Goal: Information Seeking & Learning: Find specific fact

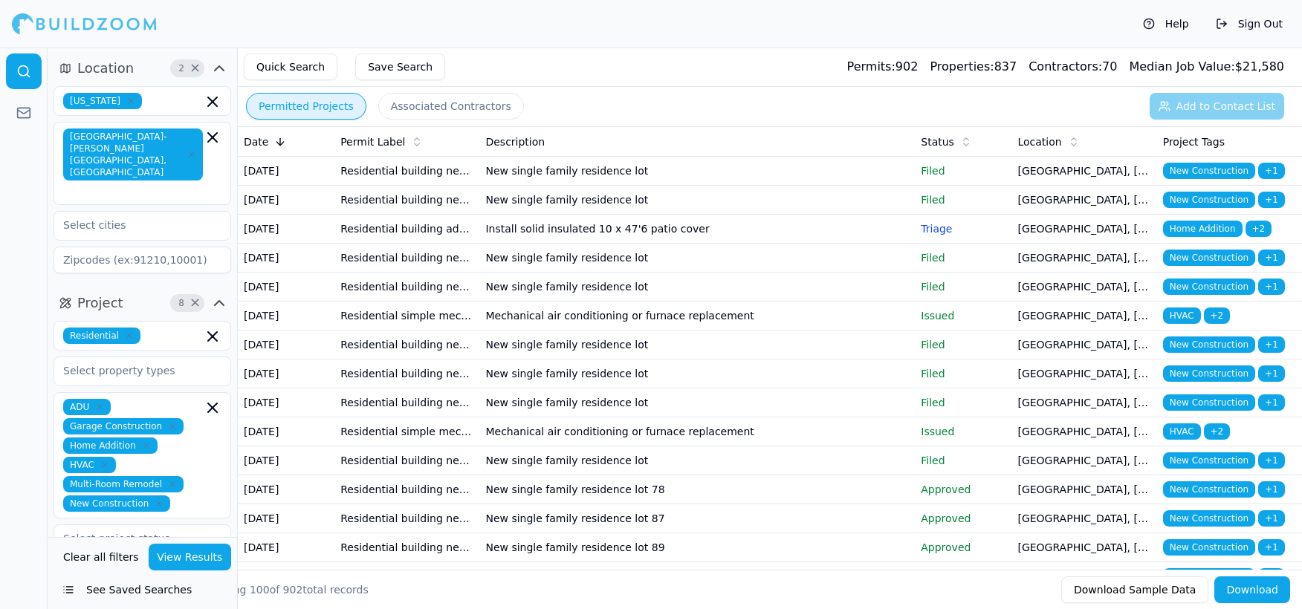
click at [599, 331] on td "Mechanical air conditioning or furnace replacement" at bounding box center [696, 316] width 435 height 29
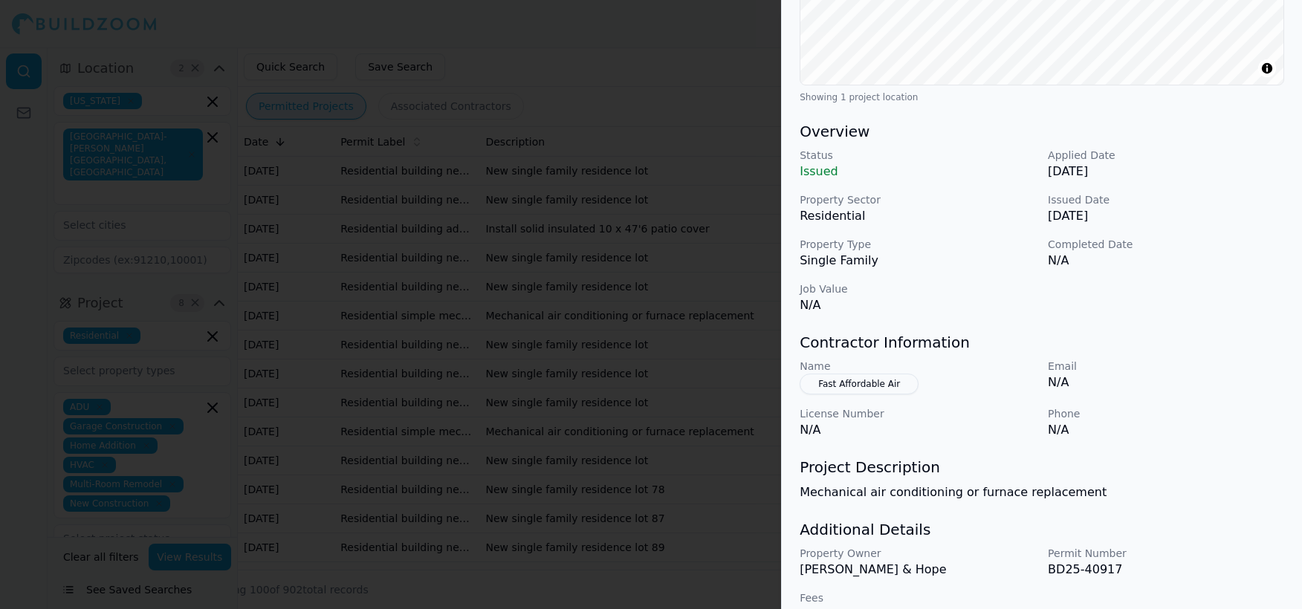
scroll to position [378, 0]
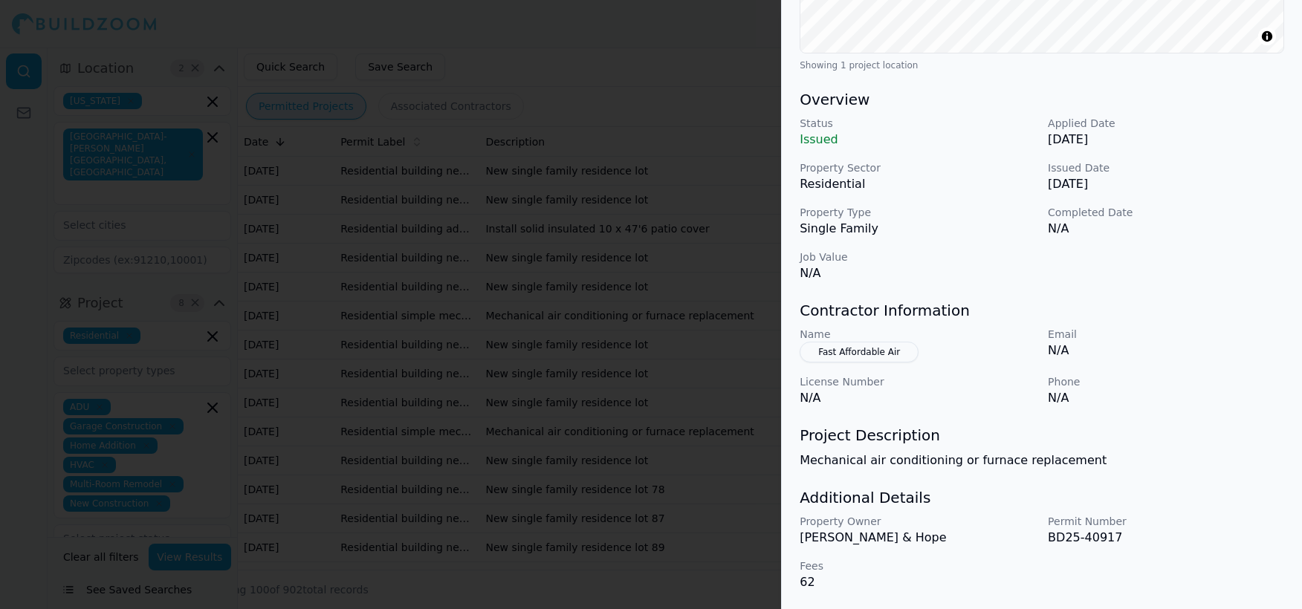
click at [894, 357] on button "Fast Affordable Air" at bounding box center [859, 352] width 119 height 21
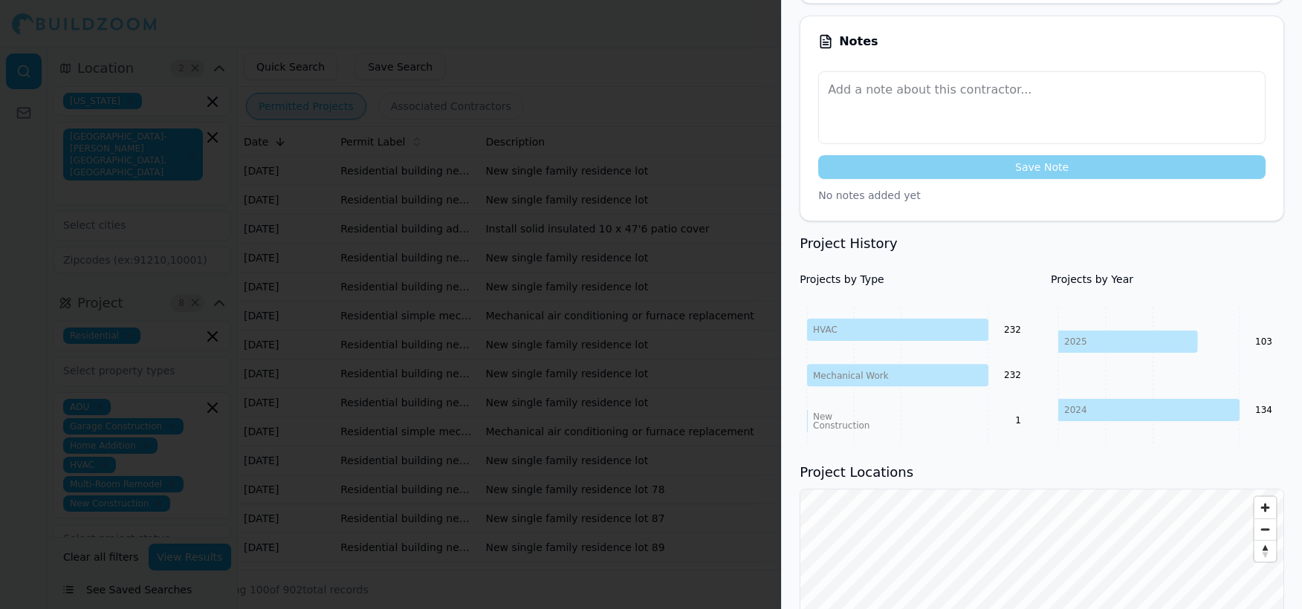
scroll to position [229, 0]
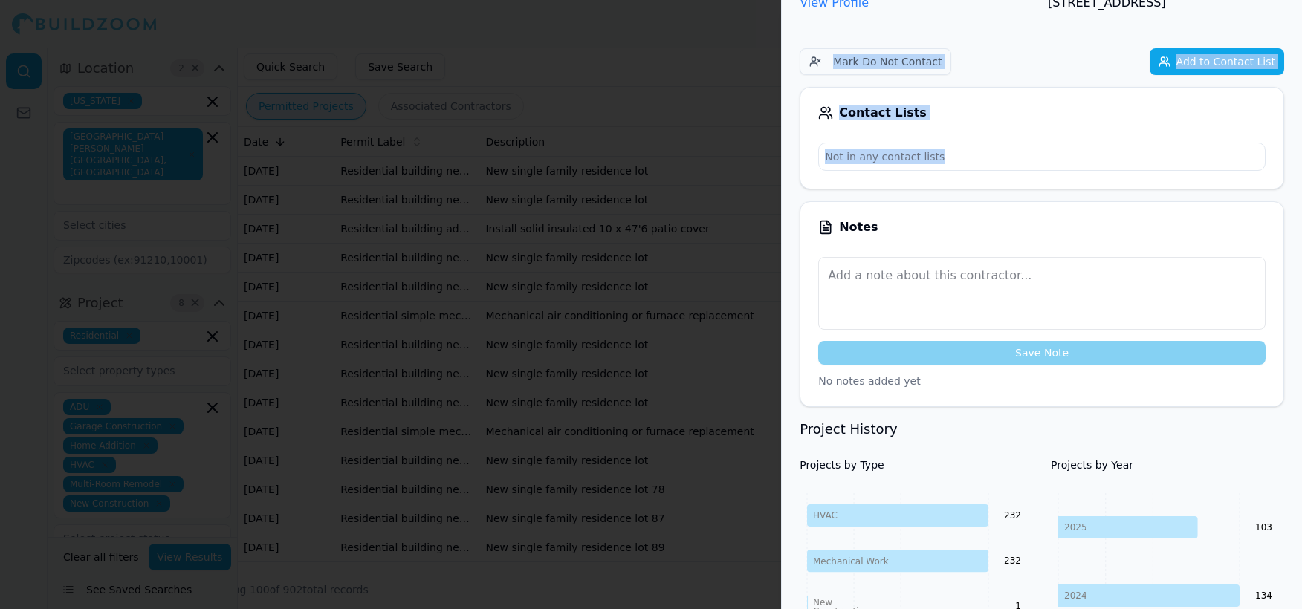
drag, startPoint x: 965, startPoint y: 74, endPoint x: 979, endPoint y: 161, distance: 88.1
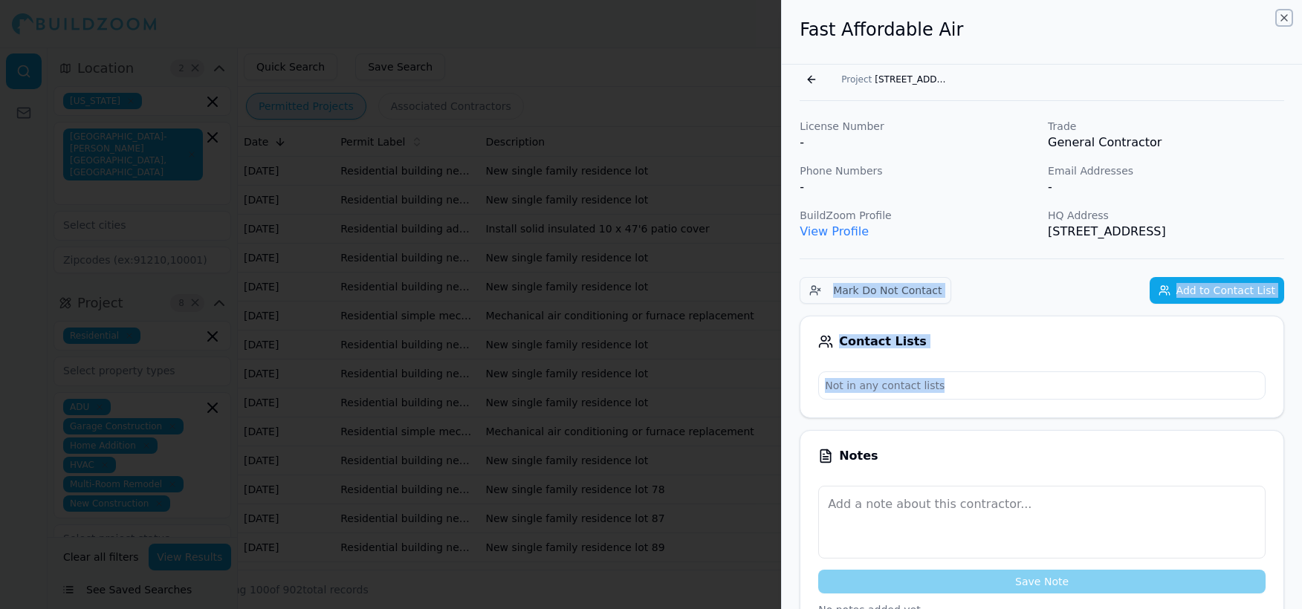
click at [1283, 18] on icon "button" at bounding box center [1284, 18] width 6 height 6
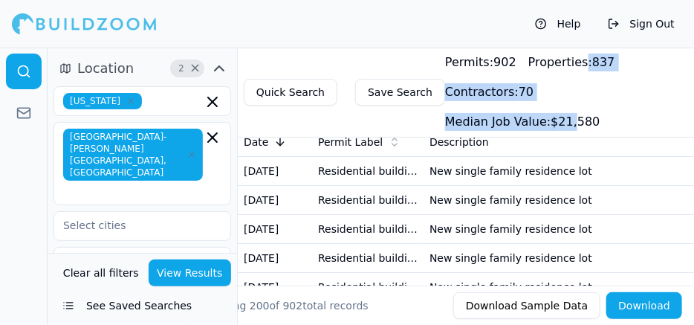
drag, startPoint x: 646, startPoint y: 53, endPoint x: 562, endPoint y: 58, distance: 84.1
click at [562, 58] on div "Permits: 902 Properties: 837 Contractors: 70 Median Job Value: $ 21,580" at bounding box center [560, 92] width 231 height 77
click at [612, 58] on div "Permits: 902 Properties: 837 Contractors: 70 Median Job Value: $ 21,580" at bounding box center [560, 92] width 231 height 77
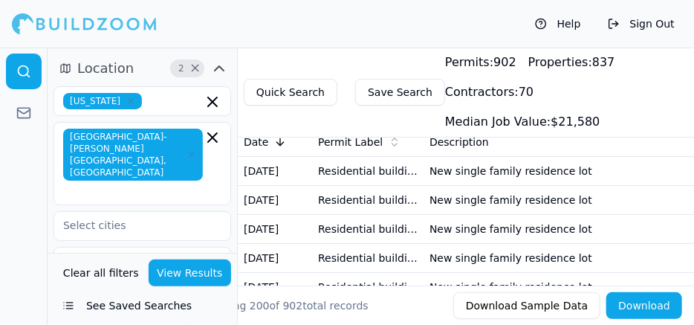
drag, startPoint x: 623, startPoint y: 63, endPoint x: 609, endPoint y: 65, distance: 13.5
click at [609, 65] on div "Permits: 902 Properties: 837 Contractors: 70 Median Job Value: $ 21,580" at bounding box center [560, 92] width 231 height 77
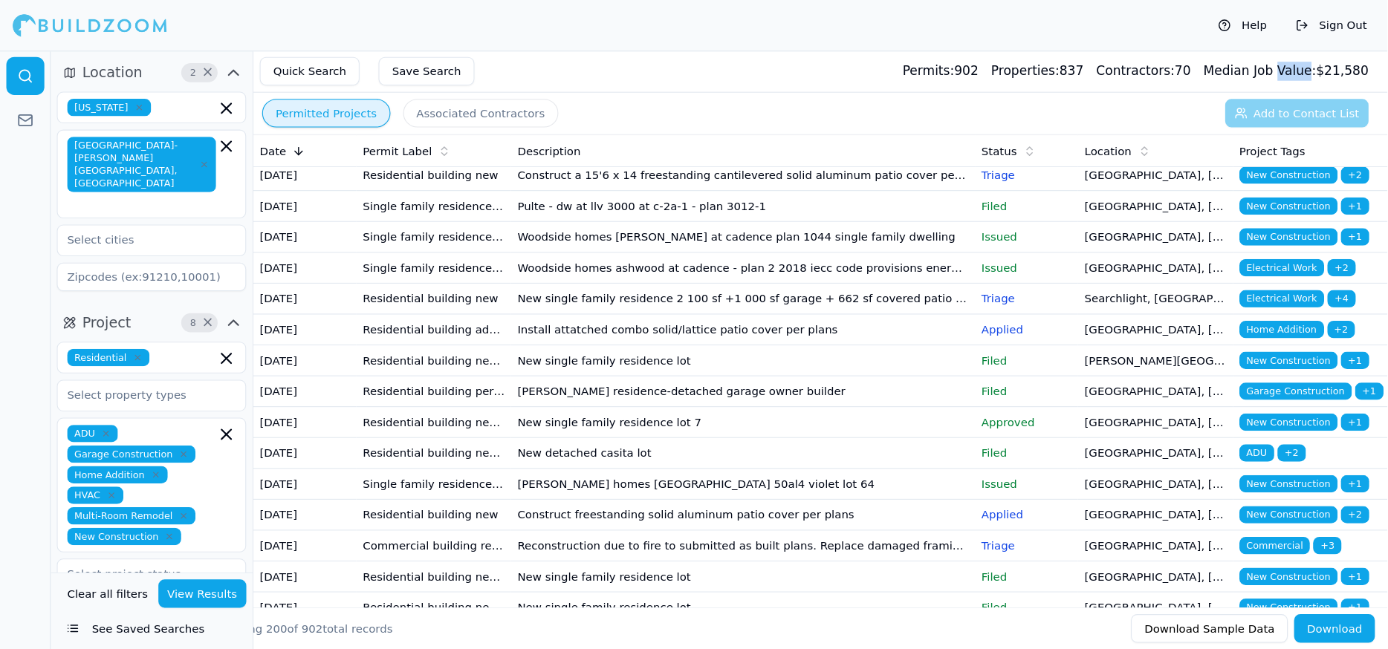
scroll to position [615, 0]
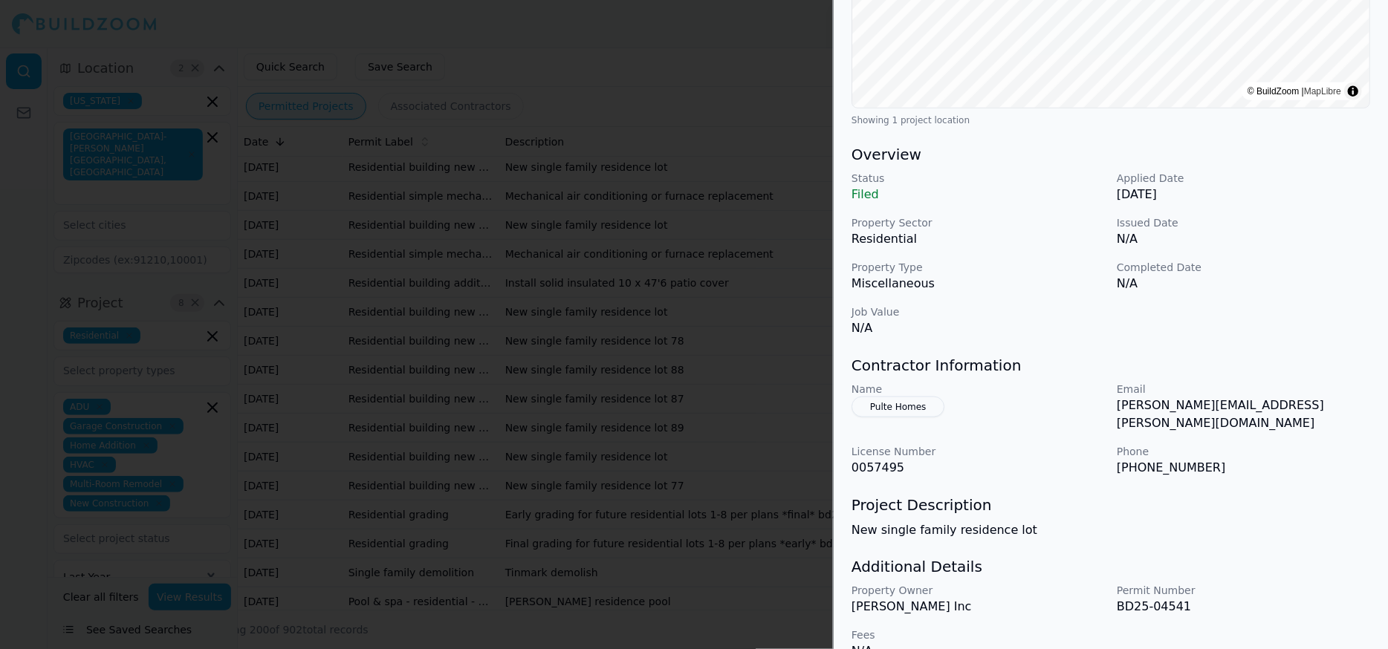
scroll to position [337, 0]
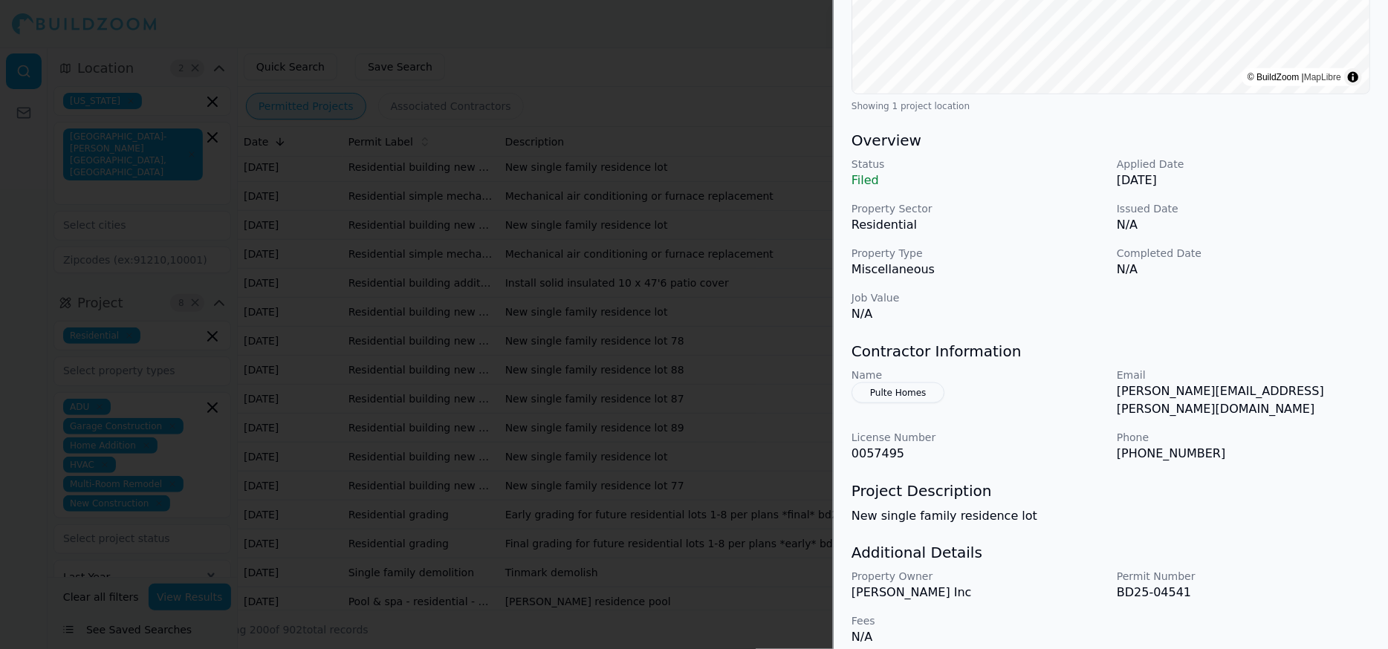
click at [908, 389] on button "Pulte Homes" at bounding box center [899, 393] width 94 height 21
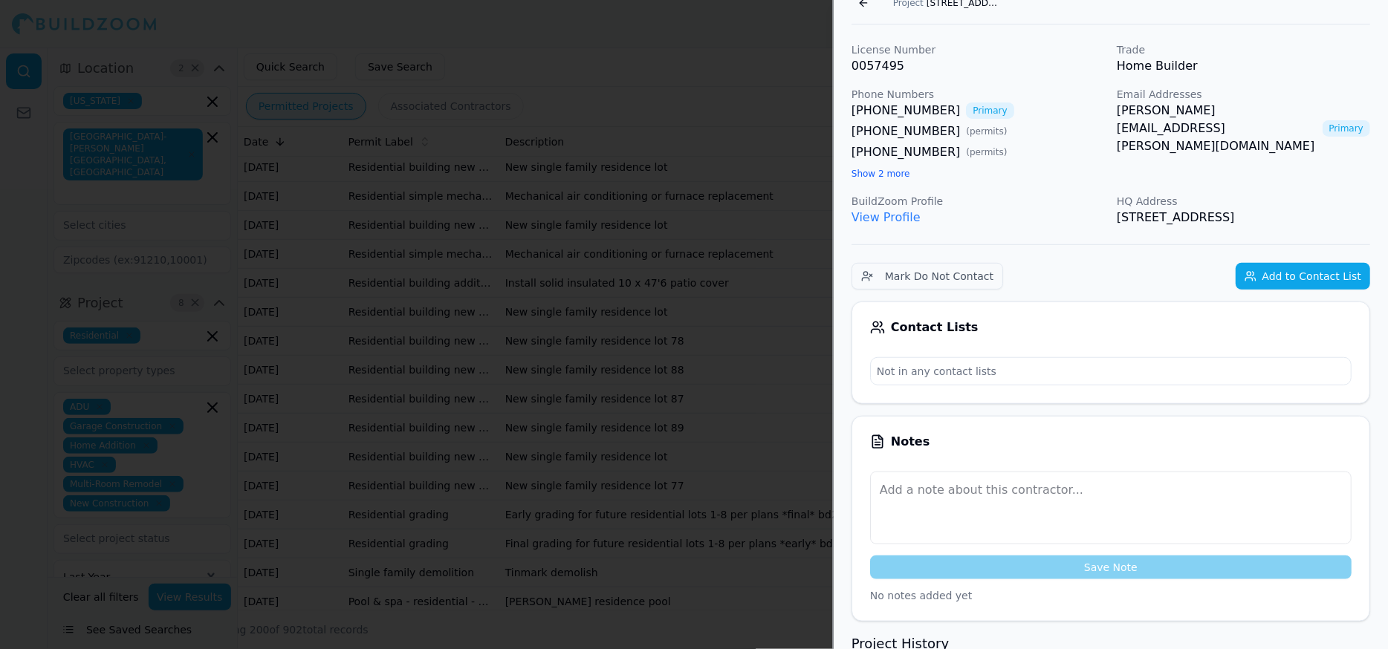
scroll to position [0, 0]
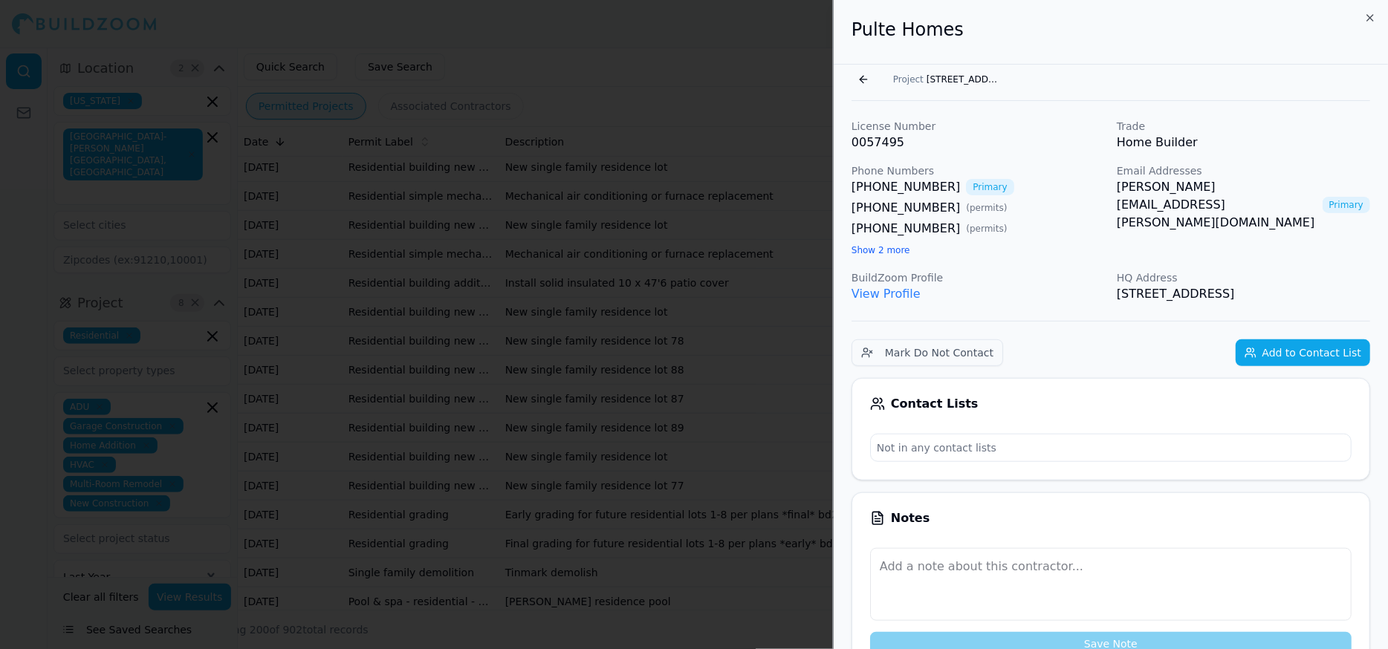
click at [1122, 270] on p "HQ Address" at bounding box center [1243, 277] width 253 height 15
click at [1301, 19] on icon "button" at bounding box center [1370, 18] width 6 height 6
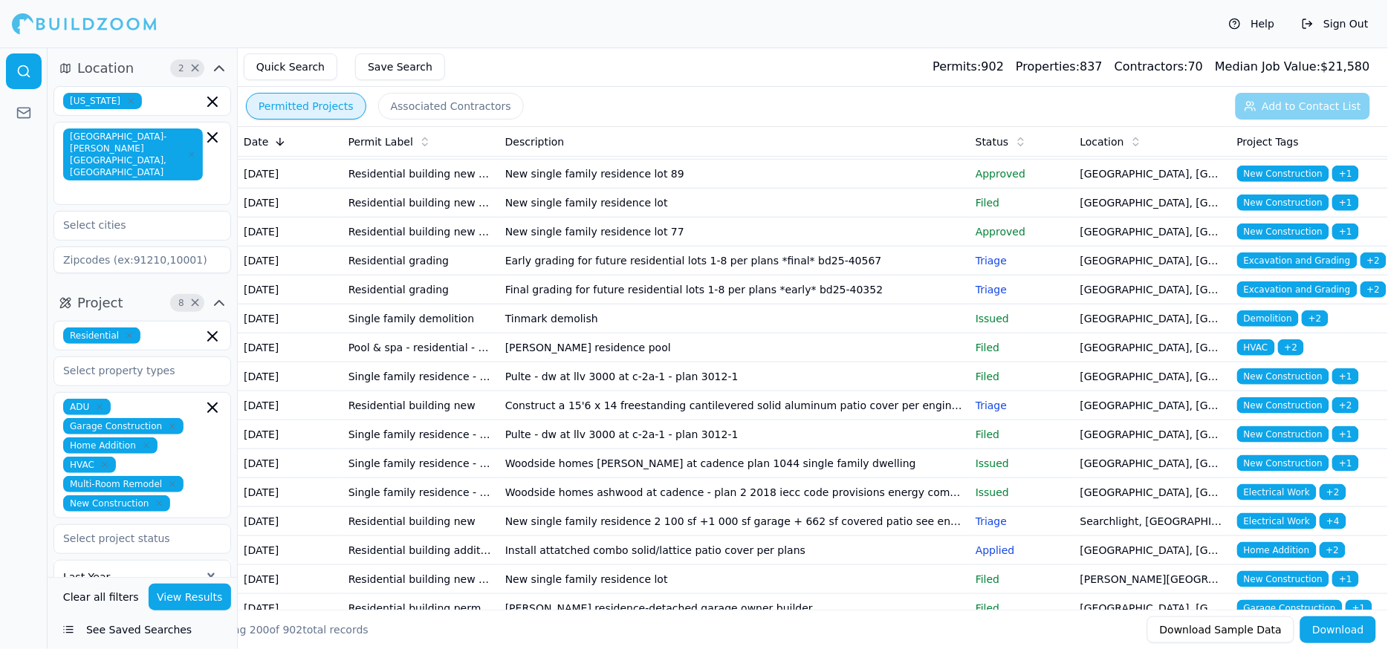
scroll to position [495, 0]
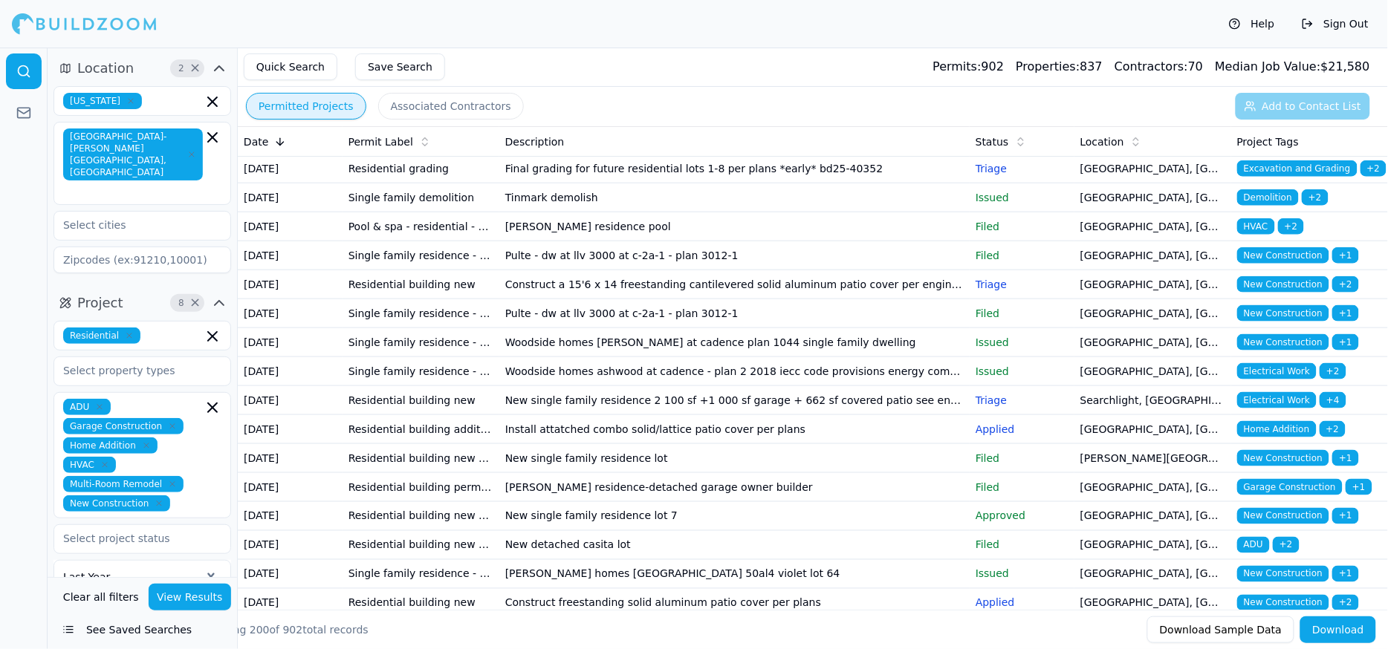
click at [155, 499] on icon "button" at bounding box center [159, 503] width 9 height 9
click at [199, 588] on button "View Results" at bounding box center [190, 597] width 83 height 27
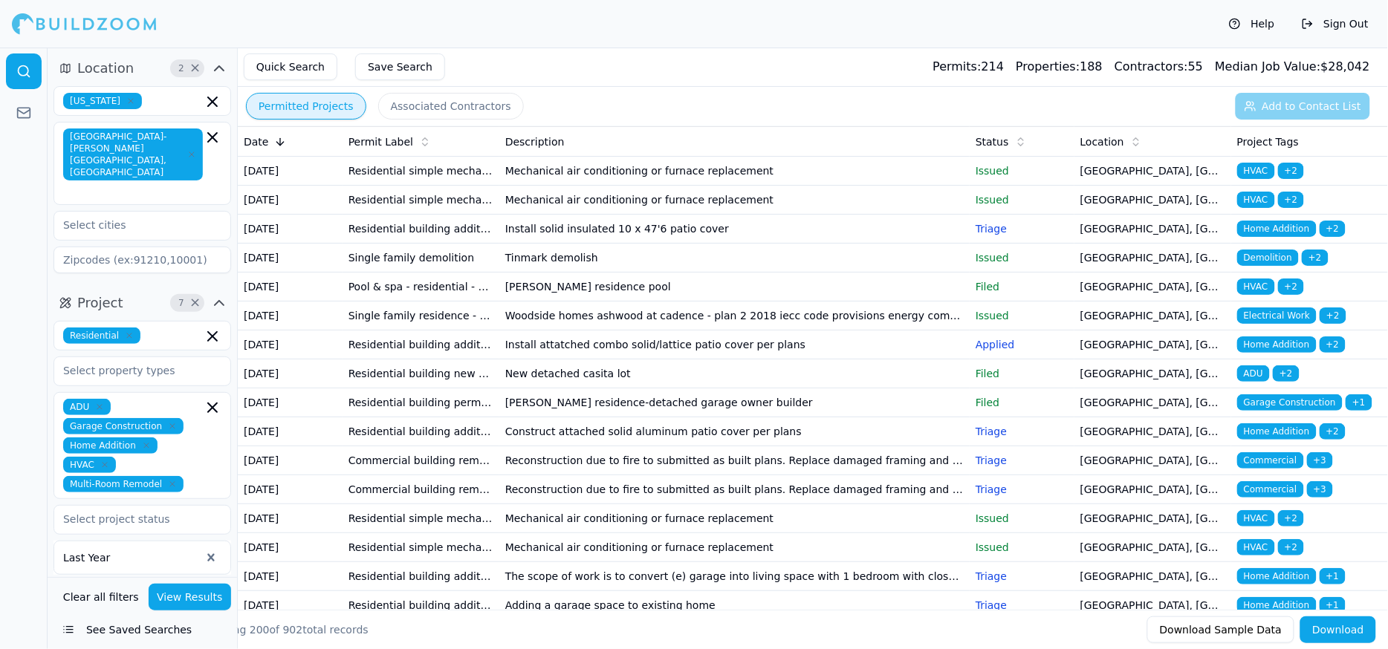
click at [1002, 178] on p "Issued" at bounding box center [1022, 170] width 93 height 15
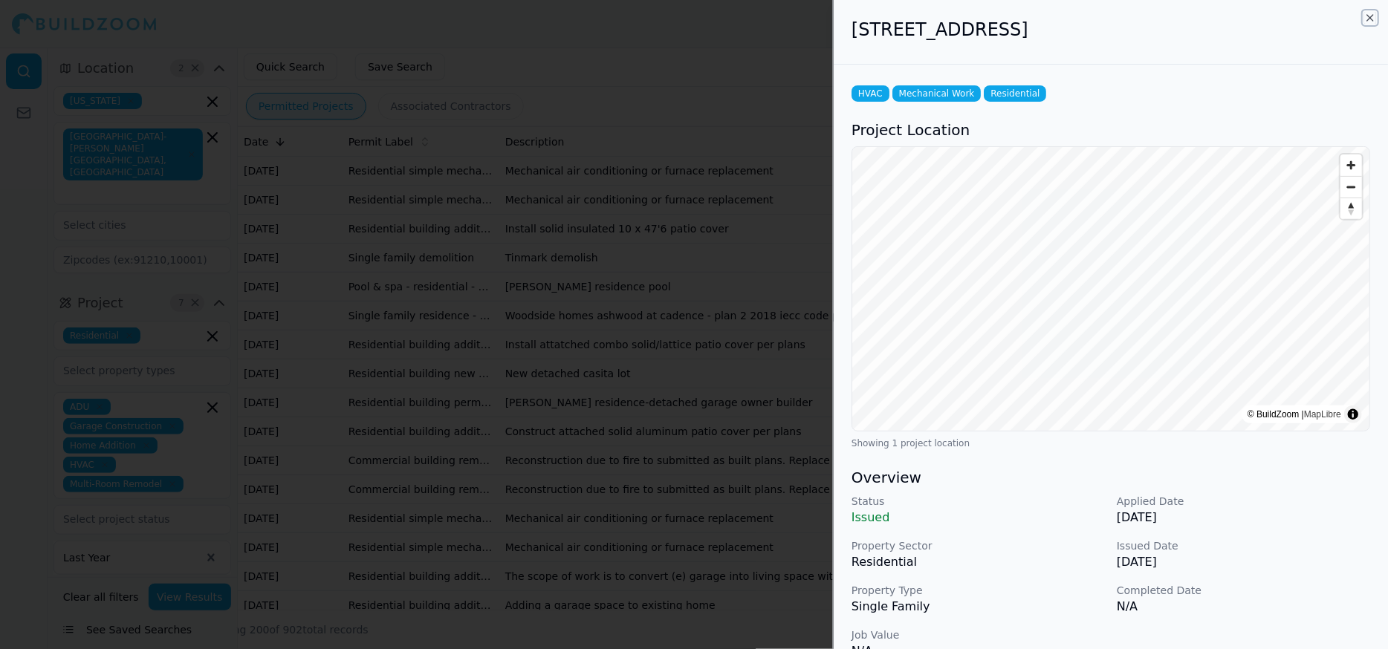
click at [1301, 19] on icon "button" at bounding box center [1370, 18] width 6 height 6
